Goal: Task Accomplishment & Management: Manage account settings

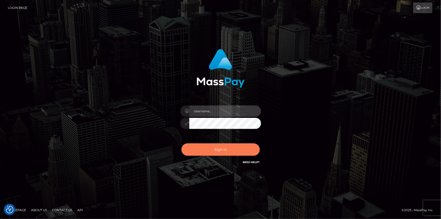
type input "dszikszai"
click at [202, 149] on button "Sign in" at bounding box center [220, 149] width 78 height 12
type input "dszikszai"
click at [246, 150] on button "Sign in" at bounding box center [220, 149] width 78 height 12
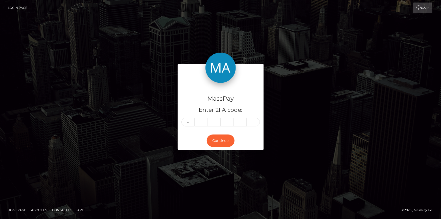
type input "8"
type input "2"
type input "8"
type input "6"
type input "2"
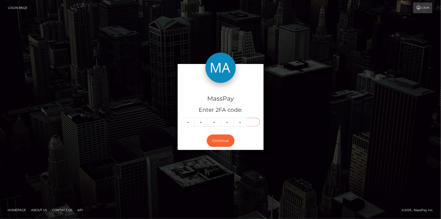
type input "6"
